Goal: Transaction & Acquisition: Purchase product/service

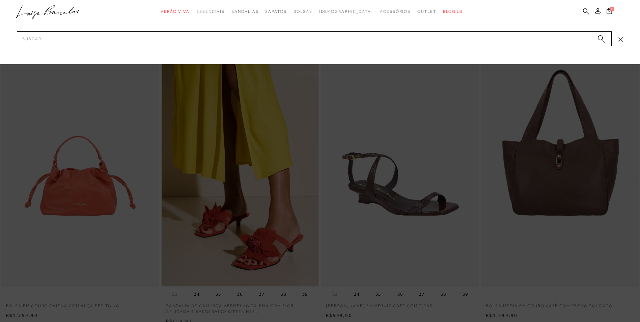
click at [320, 39] on input "Pesquisar" at bounding box center [314, 38] width 595 height 15
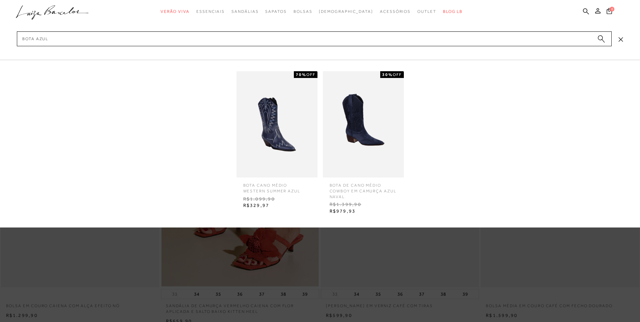
type input "bota azul"
click at [354, 131] on img at bounding box center [363, 124] width 81 height 106
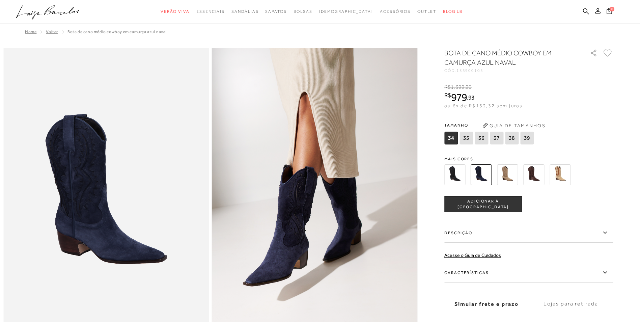
click at [475, 70] on span "135900105" at bounding box center [469, 70] width 27 height 5
copy span "135900105"
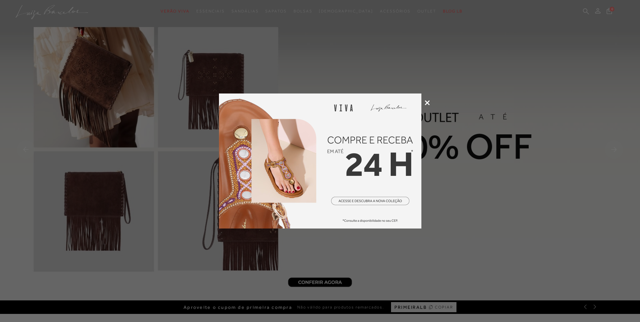
drag, startPoint x: 327, startPoint y: 26, endPoint x: 279, endPoint y: 20, distance: 48.3
click at [326, 27] on div at bounding box center [320, 161] width 640 height 322
